Goal: Task Accomplishment & Management: Complete application form

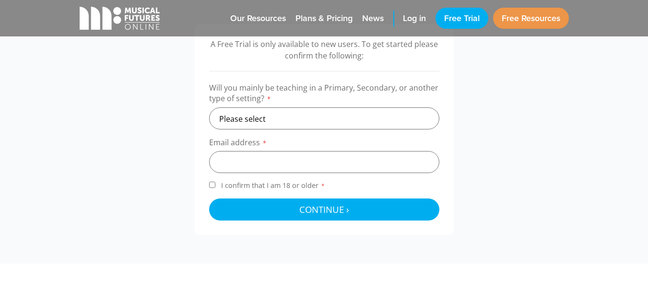
scroll to position [328, 0]
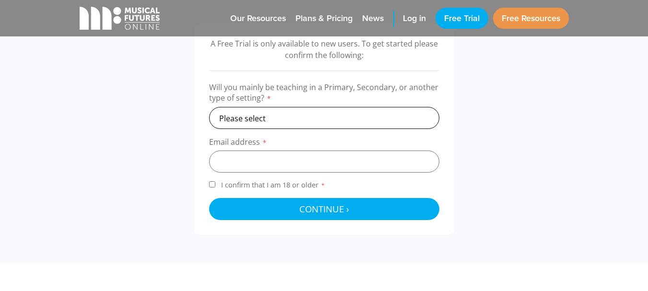
click at [310, 121] on select "Please select Primary Secondary Other" at bounding box center [324, 118] width 230 height 22
select select "secondary"
click at [209, 107] on select "Please select Primary Secondary Other" at bounding box center [324, 118] width 230 height 22
click at [300, 166] on input "email" at bounding box center [324, 162] width 230 height 22
type input "[PERSON_NAME][EMAIL_ADDRESS][DOMAIN_NAME]"
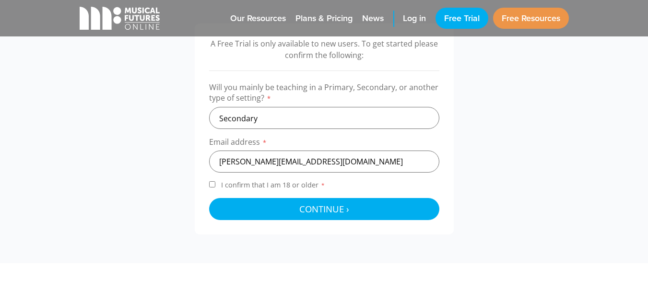
click at [210, 185] on input "I confirm that I am 18 or older *" at bounding box center [212, 184] width 6 height 6
checkbox input "true"
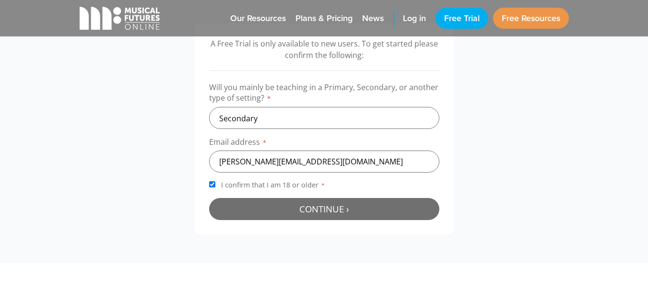
click at [286, 203] on button "Continue › Checking your details..." at bounding box center [324, 209] width 230 height 22
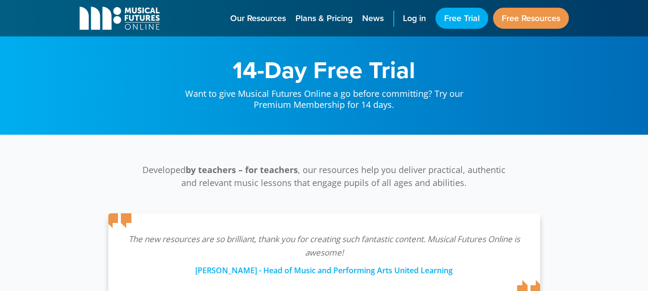
scroll to position [313, 0]
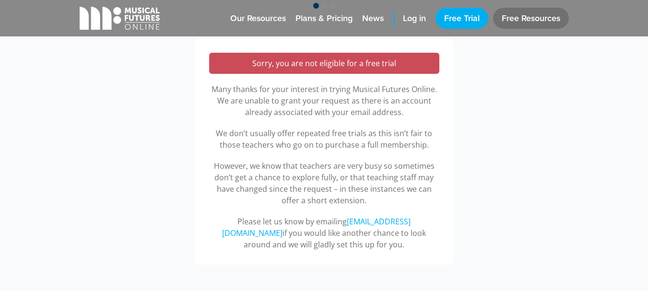
click at [540, 15] on link "Free Resources" at bounding box center [531, 18] width 76 height 21
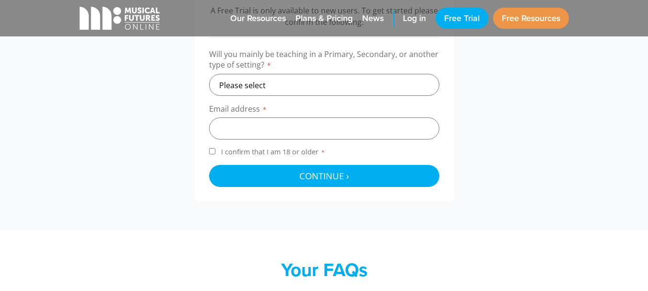
scroll to position [287, 0]
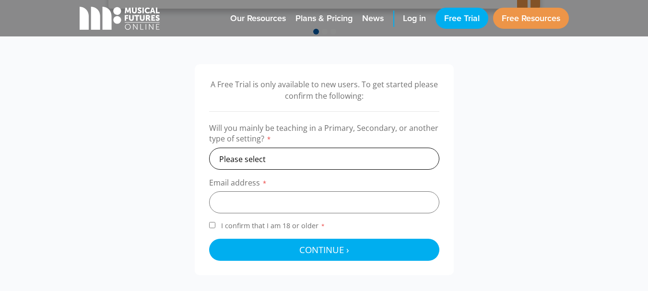
click at [266, 162] on select "Please select Primary Secondary Other" at bounding box center [324, 159] width 230 height 22
select select "secondary"
click at [209, 148] on select "Please select Primary Secondary Other" at bounding box center [324, 159] width 230 height 22
click at [258, 207] on input "email" at bounding box center [324, 202] width 230 height 22
type input "andrewbailey386@gmail.com"
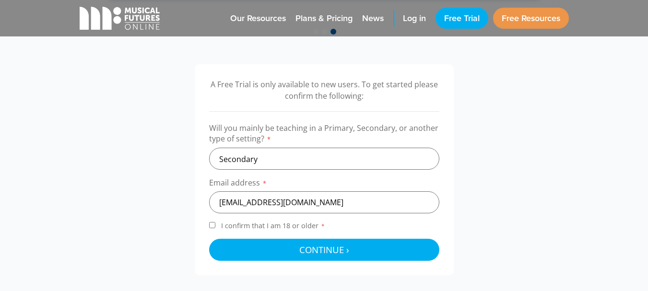
click at [213, 222] on input "I confirm that I am 18 or older *" at bounding box center [212, 225] width 6 height 6
checkbox input "true"
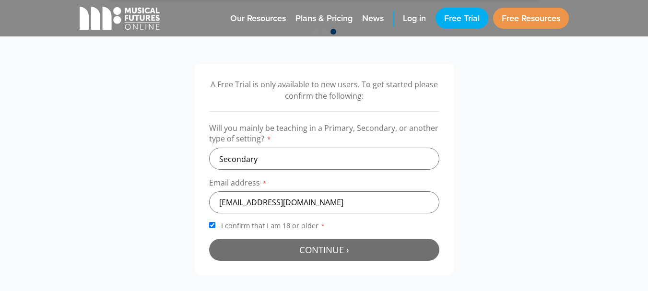
click at [294, 245] on button "Continue › Checking your details..." at bounding box center [324, 250] width 230 height 22
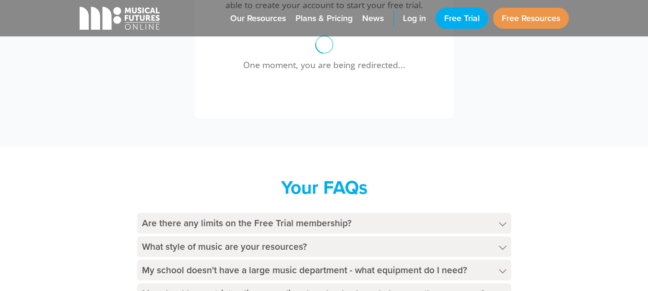
scroll to position [381, 0]
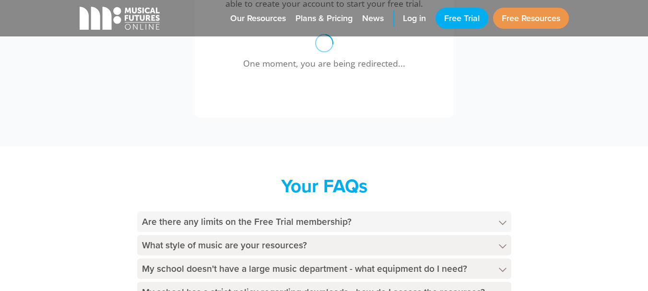
click at [340, 221] on h4 "Are there any limits on the Free Trial membership?" at bounding box center [324, 222] width 374 height 21
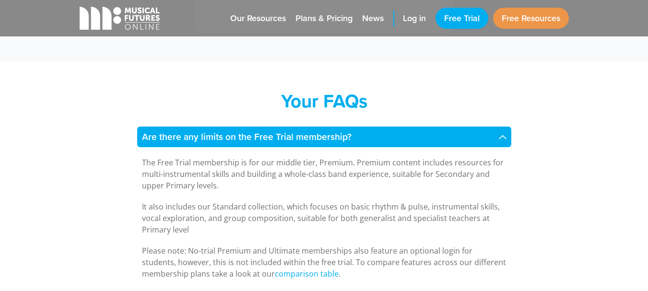
scroll to position [467, 0]
